Goal: Obtain resource: Obtain resource

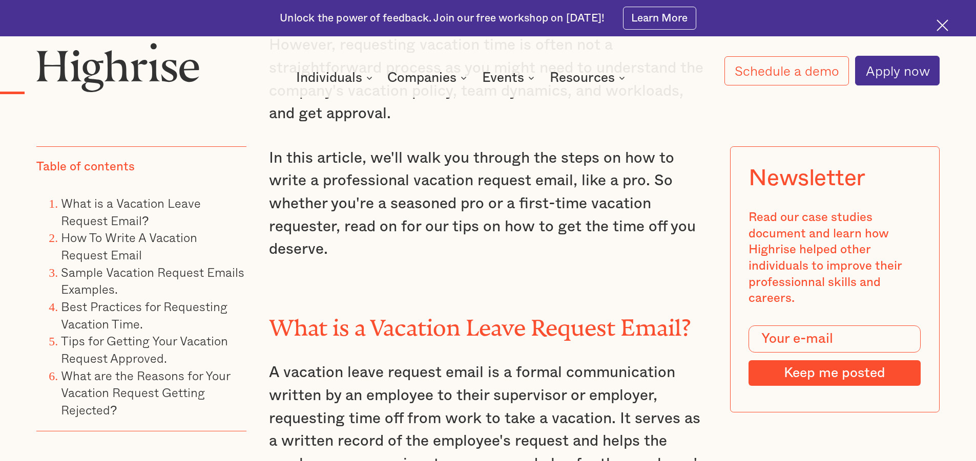
scroll to position [1229, 0]
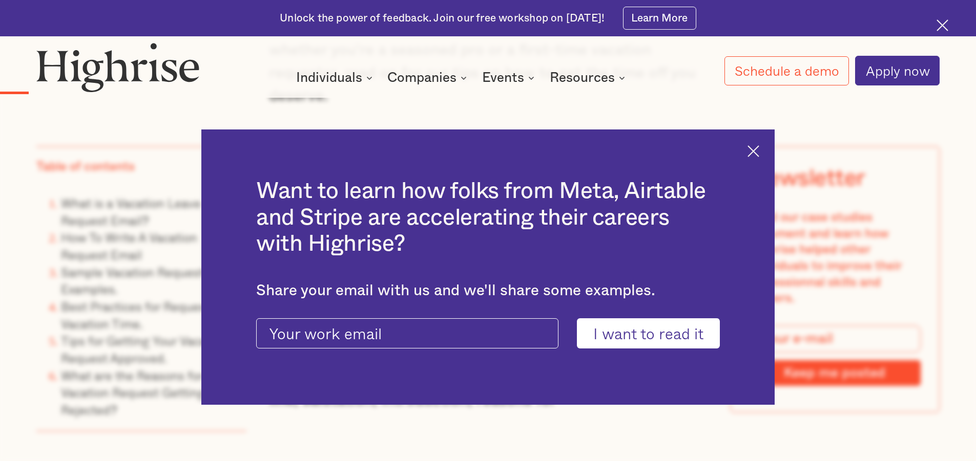
click at [759, 147] on img at bounding box center [753, 151] width 12 height 12
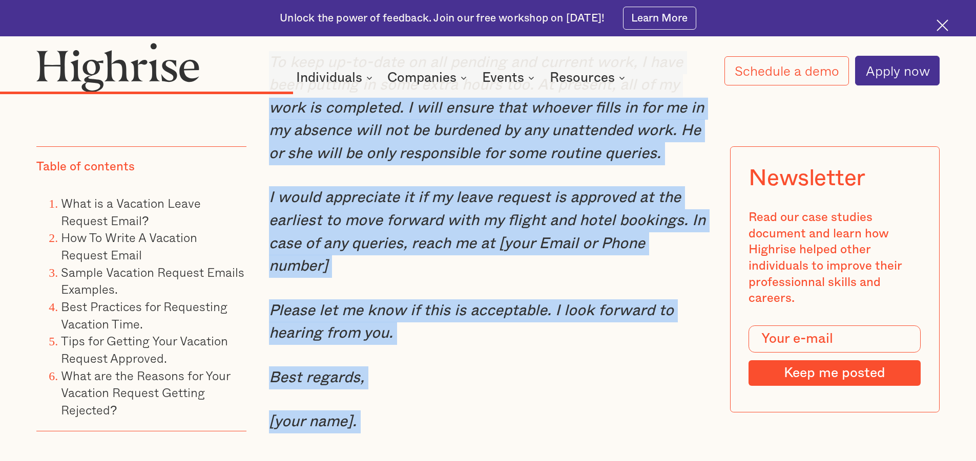
scroll to position [4166, 0]
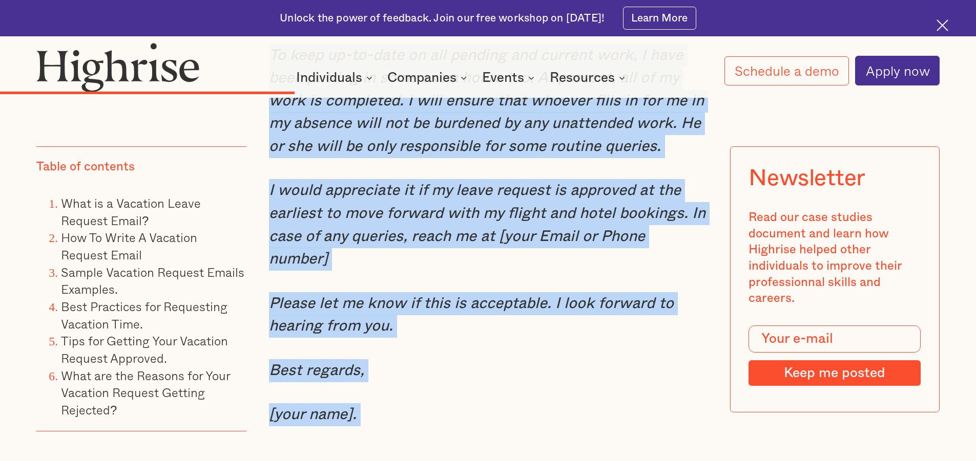
drag, startPoint x: 267, startPoint y: 142, endPoint x: 460, endPoint y: 430, distance: 346.3
click at [461, 437] on div "Sample Vacation Request Emails Examples. Formal vacation request email. When wo…" at bounding box center [488, 318] width 438 height 1633
copy div "Dear [recipient’s and name], I am seeking approval for my annual leave. As we d…"
click at [486, 408] on p "[your name]." at bounding box center [488, 415] width 438 height 23
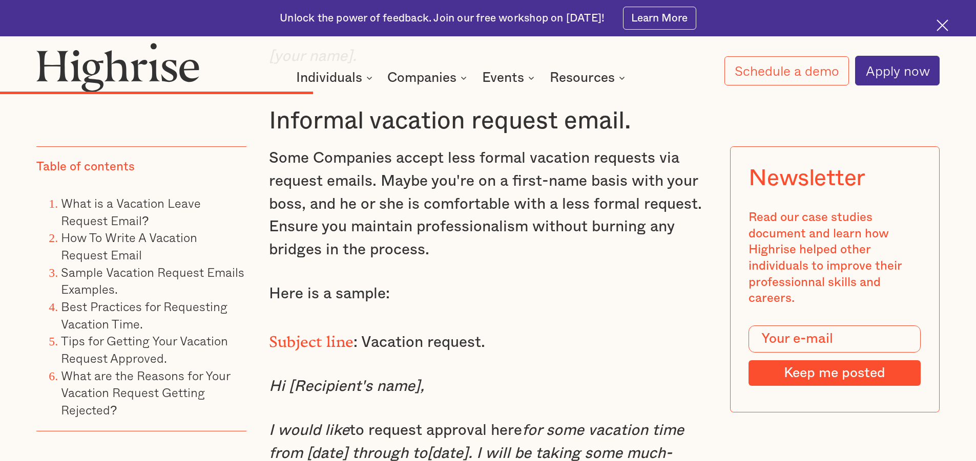
scroll to position [4627, 0]
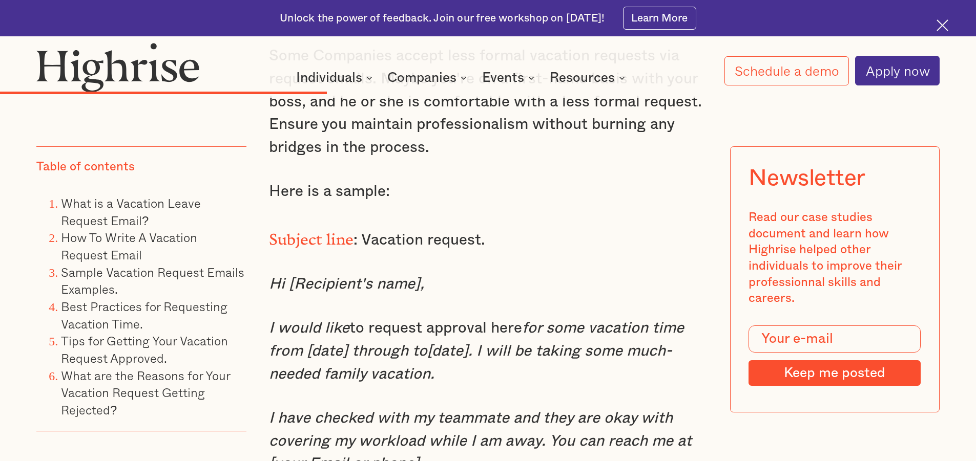
drag, startPoint x: 269, startPoint y: 335, endPoint x: 433, endPoint y: 384, distance: 170.9
click at [433, 384] on p "I would like to request approval here for some vacation time from [date] throug…" at bounding box center [488, 351] width 438 height 69
copy p "would like to request approval here for some vacation time from [date] through …"
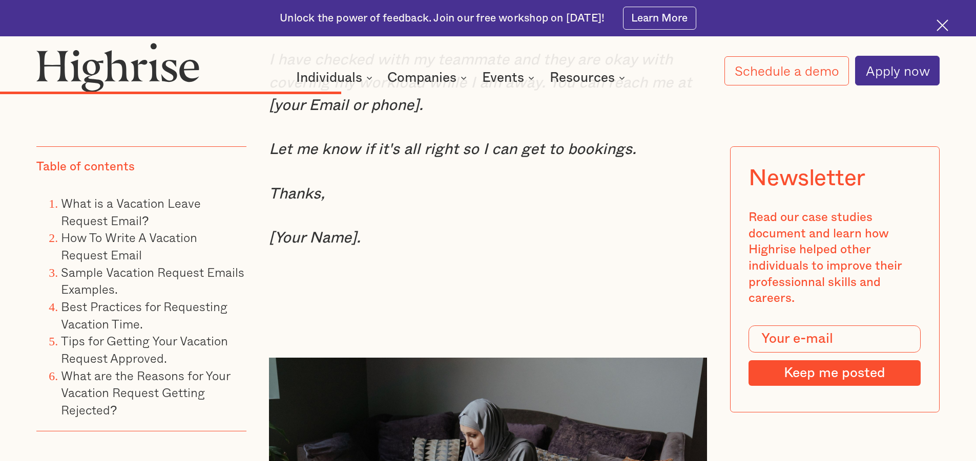
scroll to position [4729, 0]
